Goal: Share content

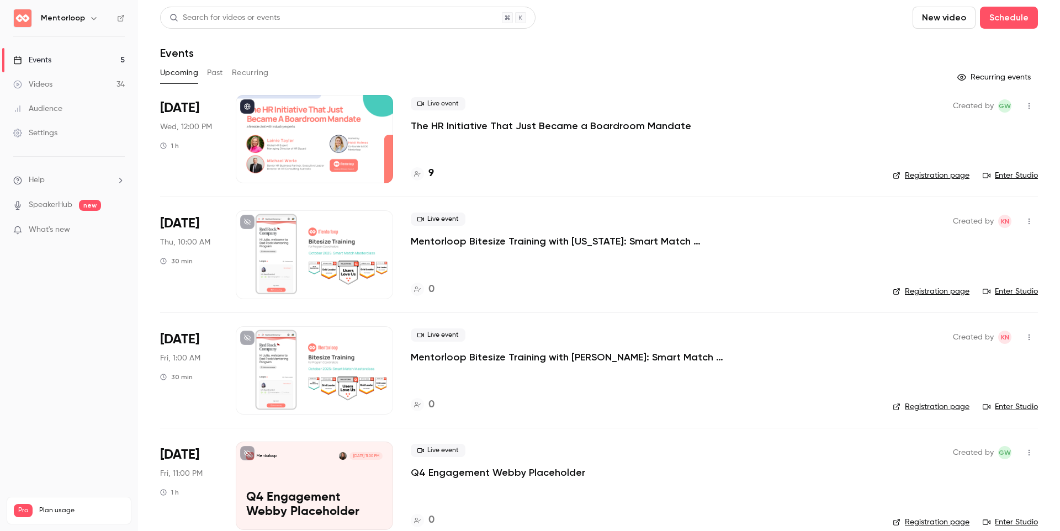
click at [514, 242] on p "Mentorloop Bitesize Training with [US_STATE]: Smart Match Masterclass" at bounding box center [576, 241] width 331 height 13
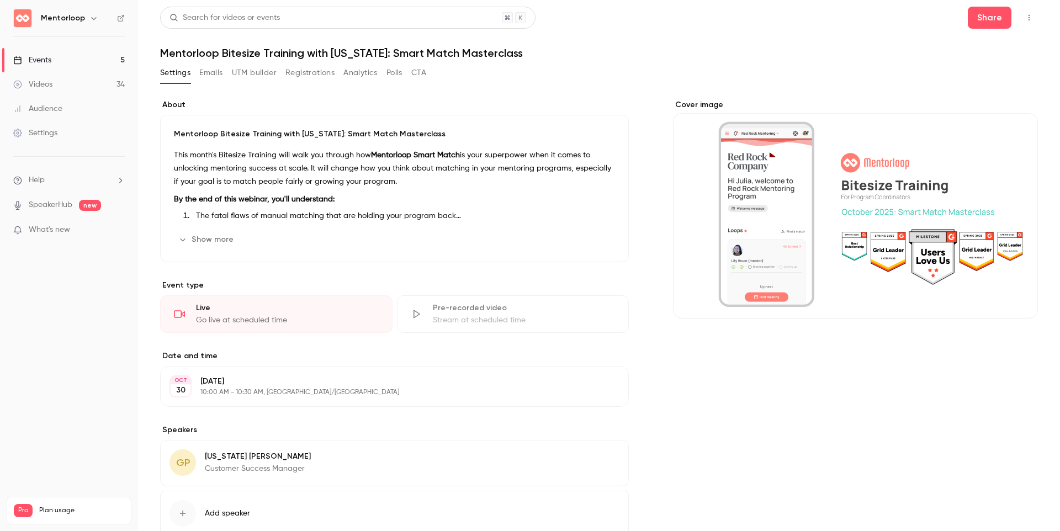
click at [1024, 16] on icon "button" at bounding box center [1028, 18] width 9 height 8
click at [236, 220] on div at bounding box center [530, 265] width 1060 height 531
click at [212, 237] on button "Show more" at bounding box center [207, 240] width 66 height 18
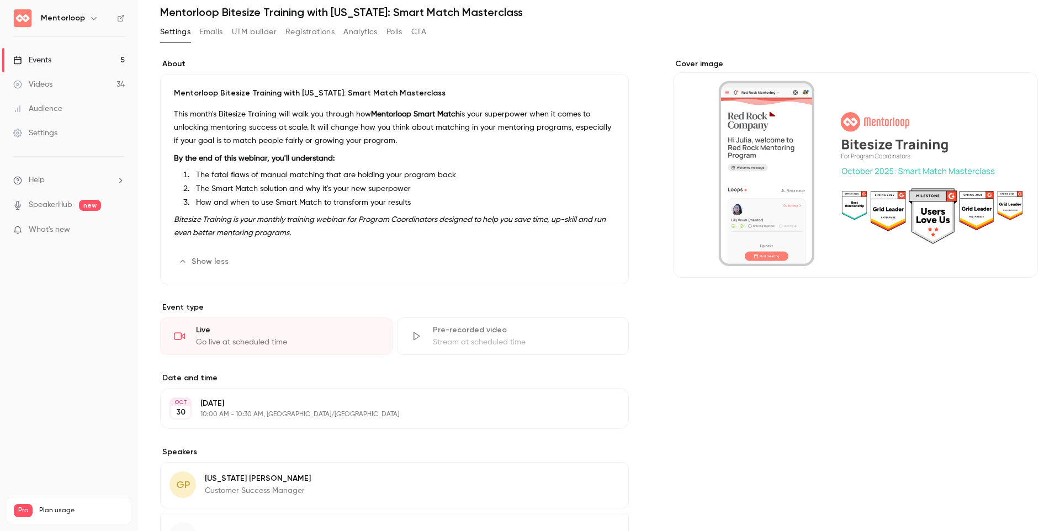
scroll to position [55, 0]
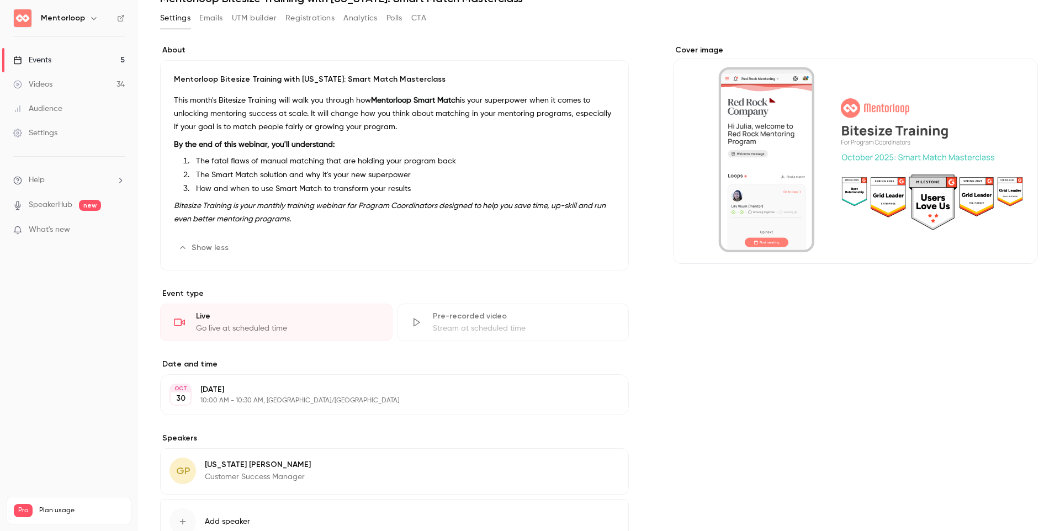
click at [367, 216] on p "Bitesize Training is your monthly training webinar for Program Coordinators des…" at bounding box center [394, 212] width 441 height 26
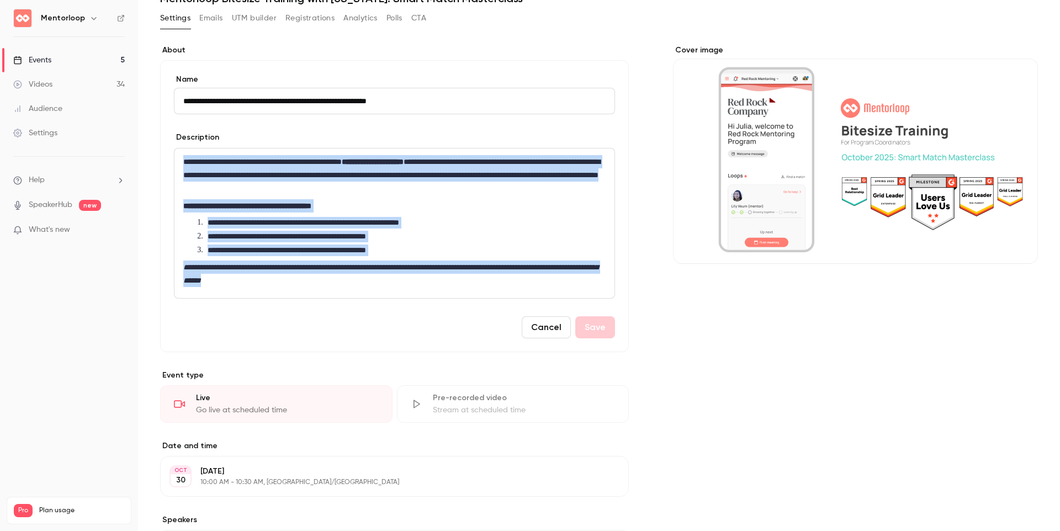
drag, startPoint x: 336, startPoint y: 286, endPoint x: 146, endPoint y: 159, distance: 228.2
click at [146, 159] on main "**********" at bounding box center [599, 265] width 922 height 531
copy div "**********"
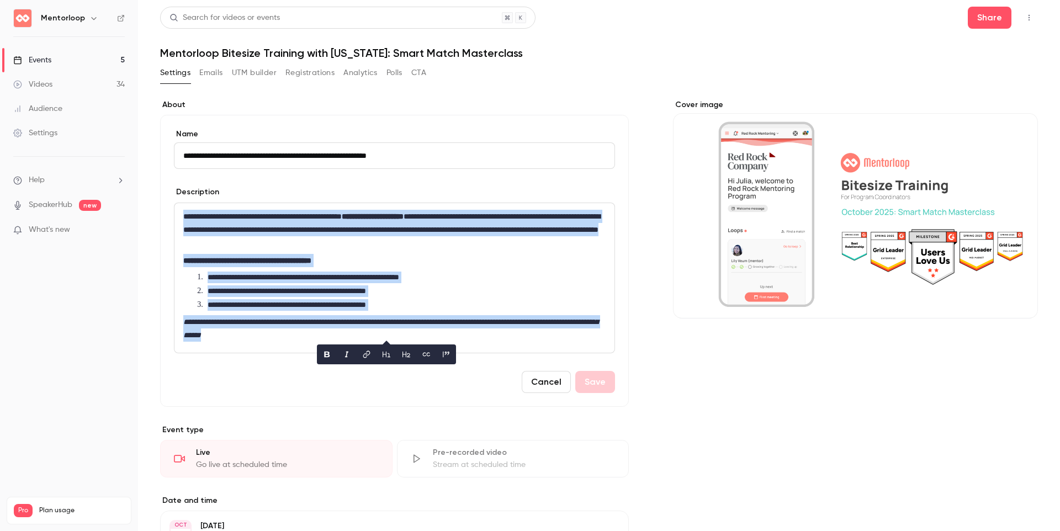
click at [297, 68] on button "Registrations" at bounding box center [309, 73] width 49 height 18
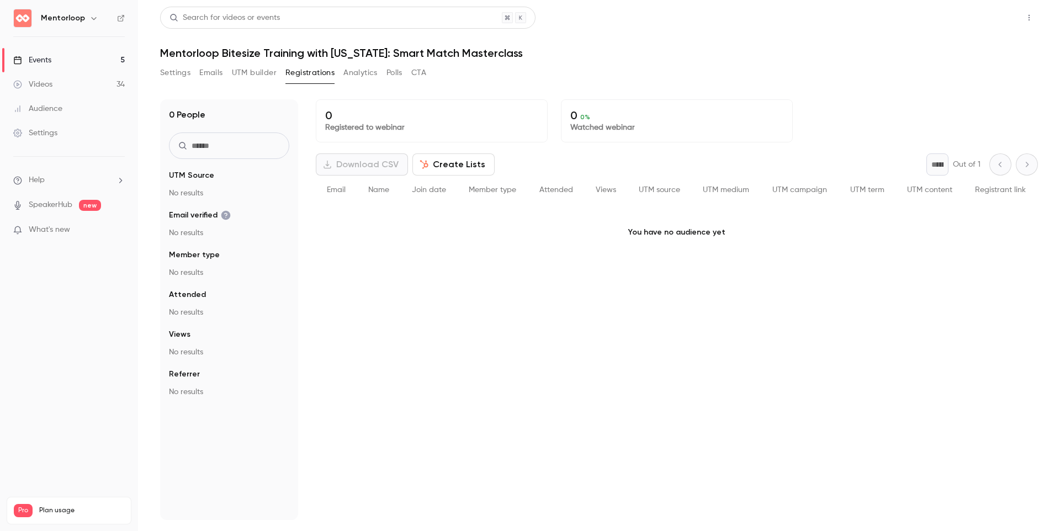
click at [998, 20] on button "Share" at bounding box center [989, 18] width 44 height 22
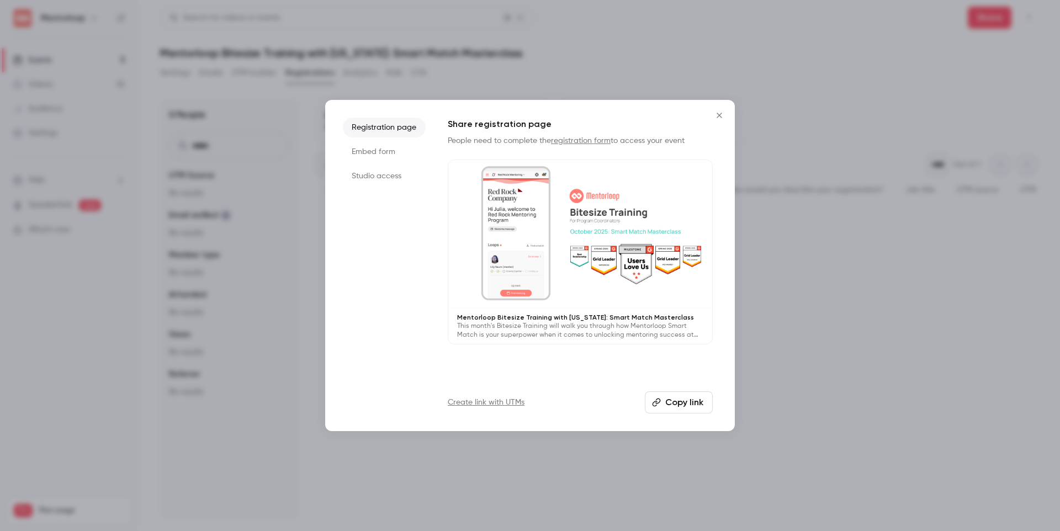
click at [368, 151] on li "Embed form" at bounding box center [384, 152] width 83 height 20
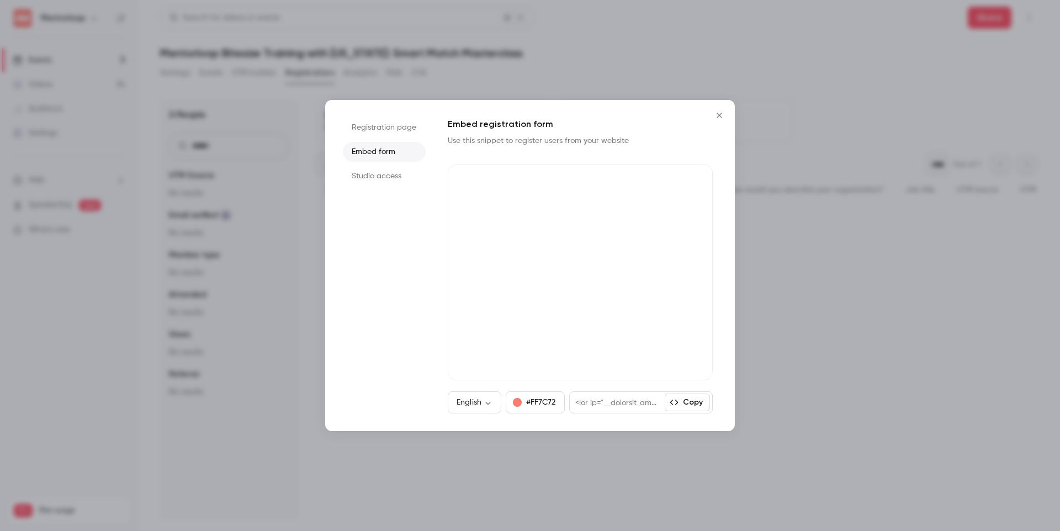
click at [366, 179] on li "Studio access" at bounding box center [384, 176] width 83 height 20
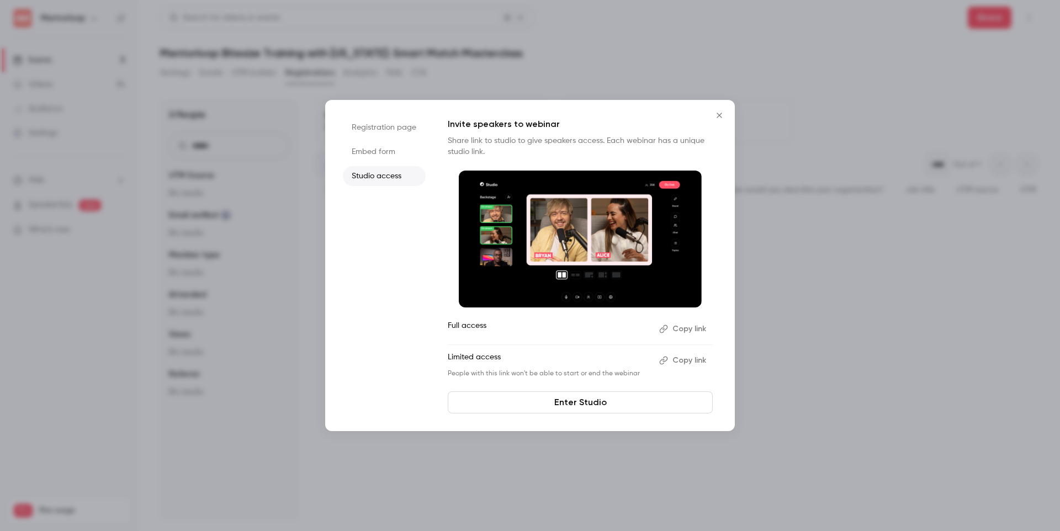
click at [383, 134] on li "Registration page" at bounding box center [384, 128] width 83 height 20
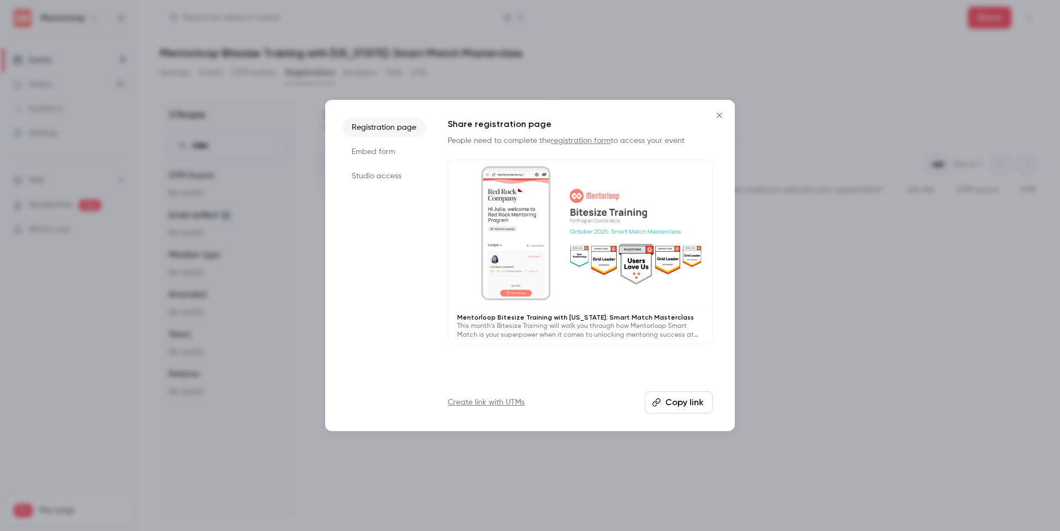
click at [650, 395] on button "Copy link" at bounding box center [679, 402] width 68 height 22
